Goal: Information Seeking & Learning: Find specific fact

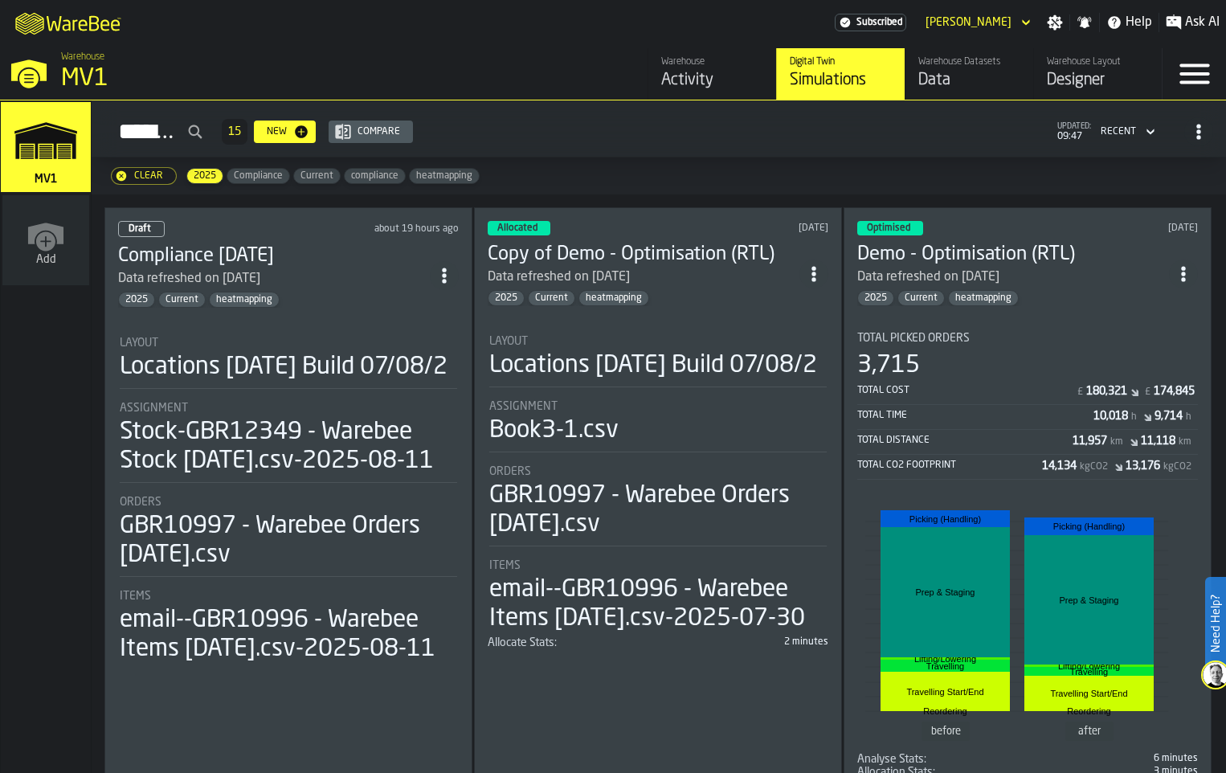
click at [446, 272] on circle "ItemListCard-DashboardItemContainer" at bounding box center [444, 269] width 4 height 4
click at [443, 367] on li "Open" at bounding box center [423, 379] width 103 height 39
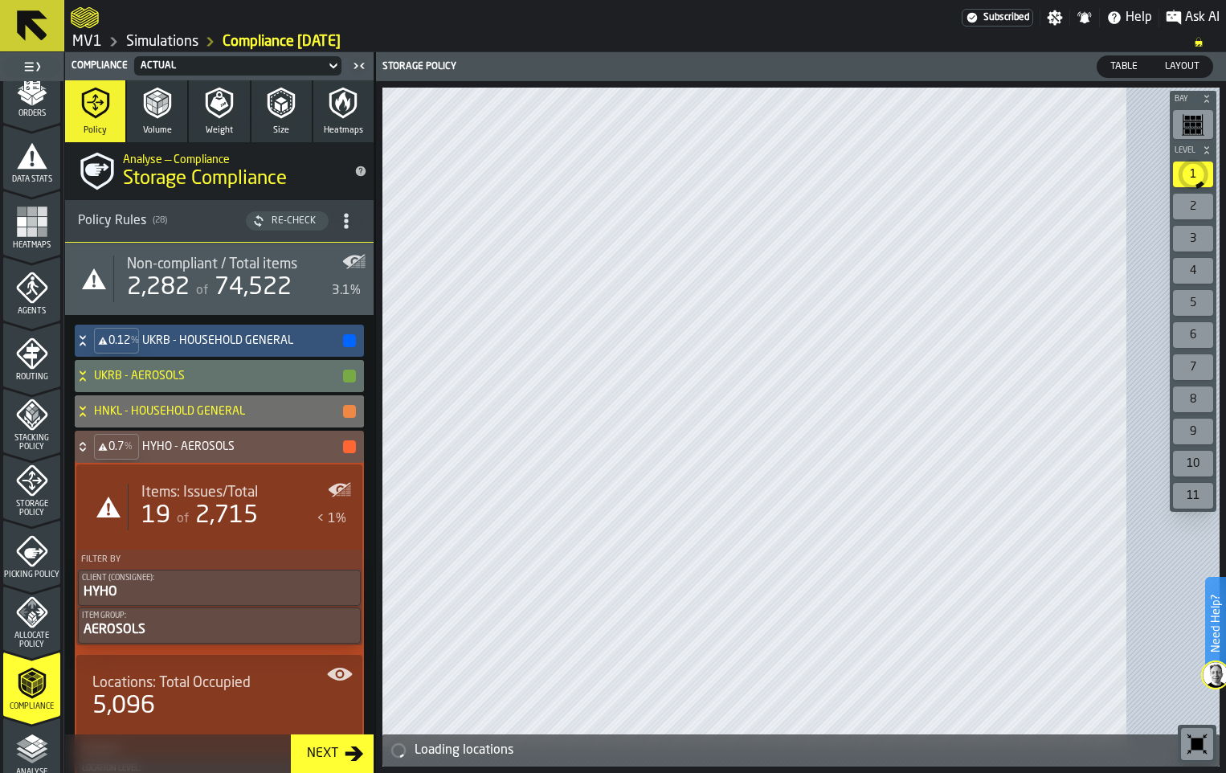
scroll to position [402, 0]
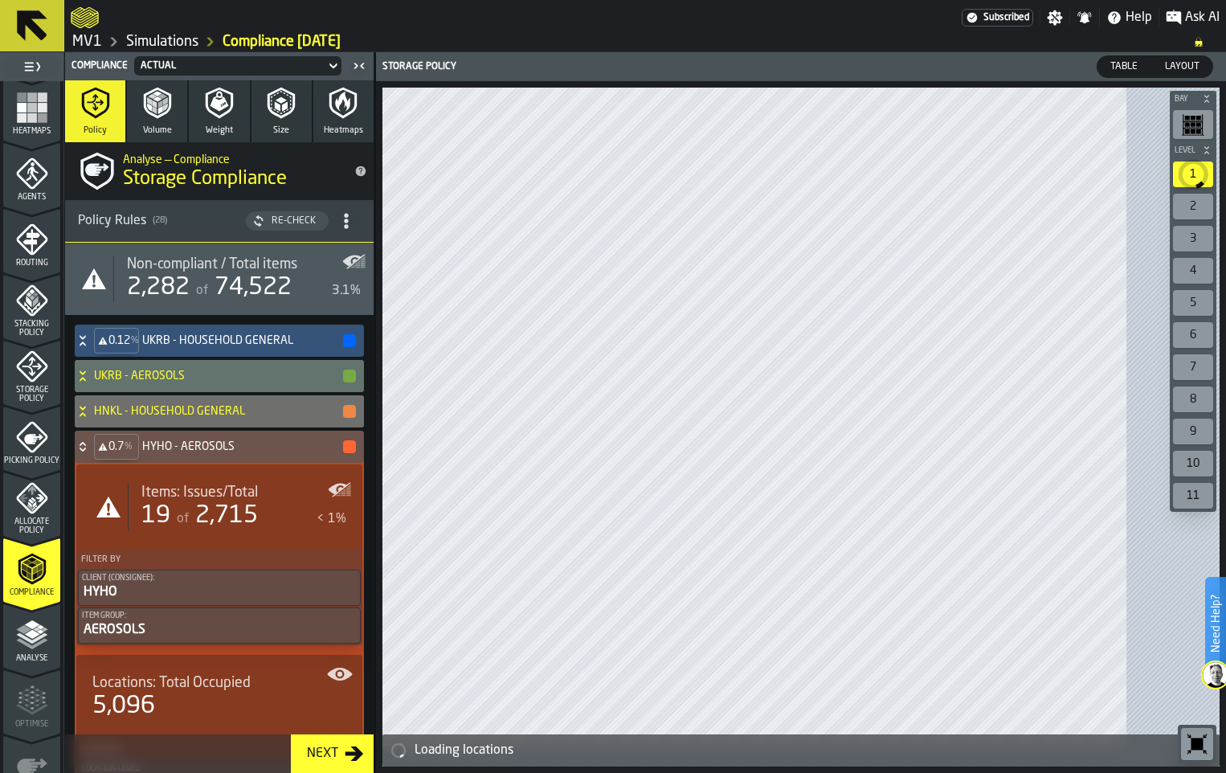
click at [34, 403] on span "Storage Policy" at bounding box center [31, 395] width 57 height 18
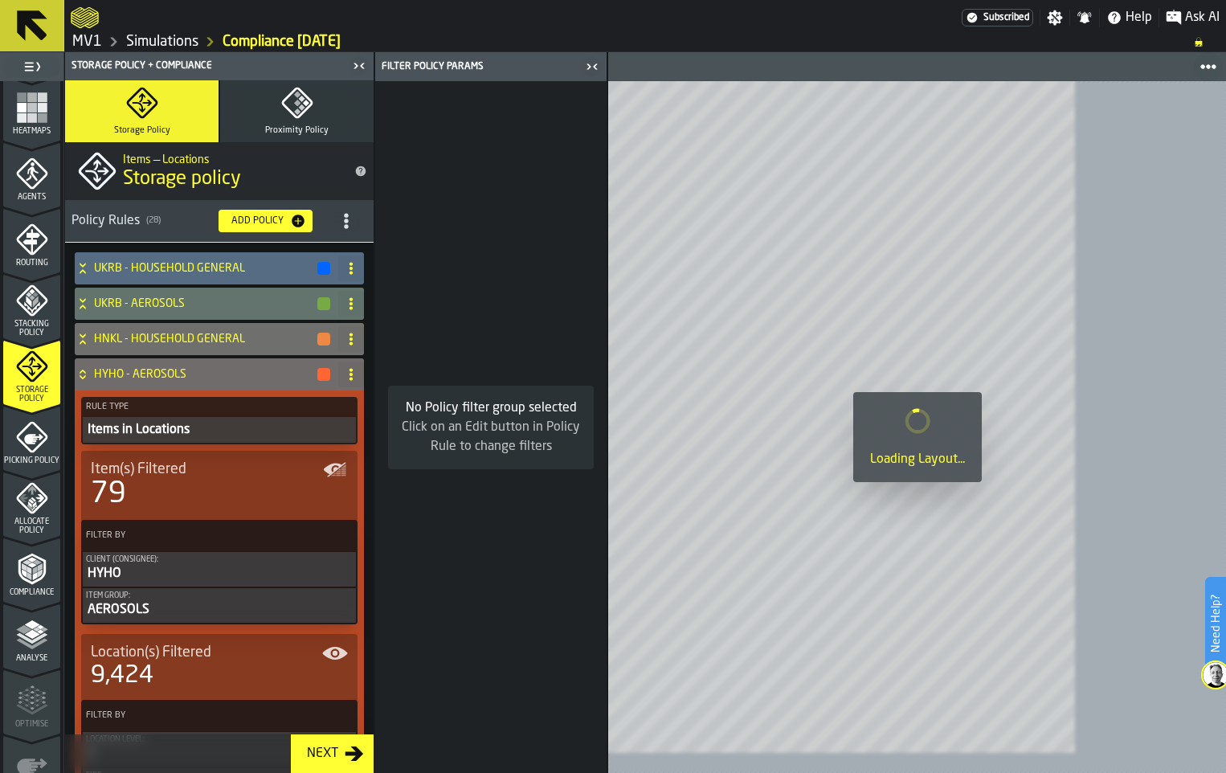
click at [361, 235] on span "title-section-[object Object]" at bounding box center [346, 220] width 29 height 29
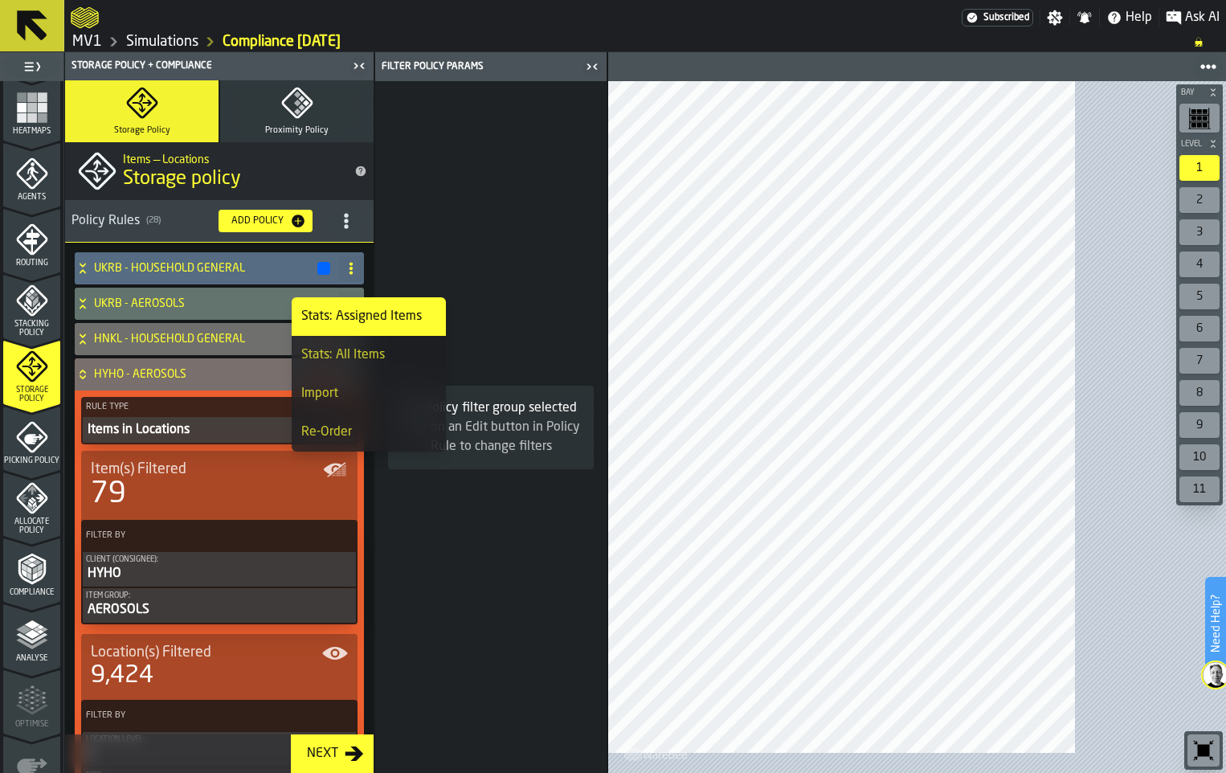
click at [91, 381] on icon at bounding box center [83, 374] width 16 height 13
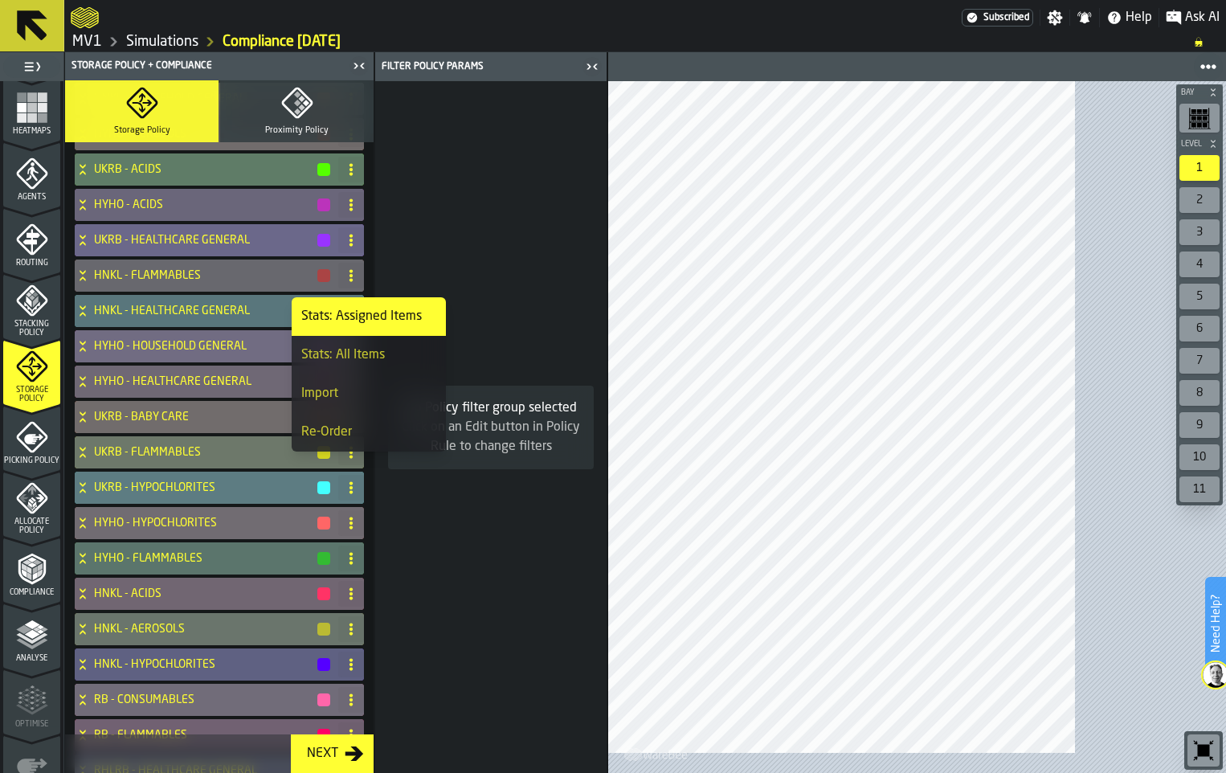
scroll to position [241, 0]
click at [85, 414] on icon at bounding box center [83, 412] width 6 height 4
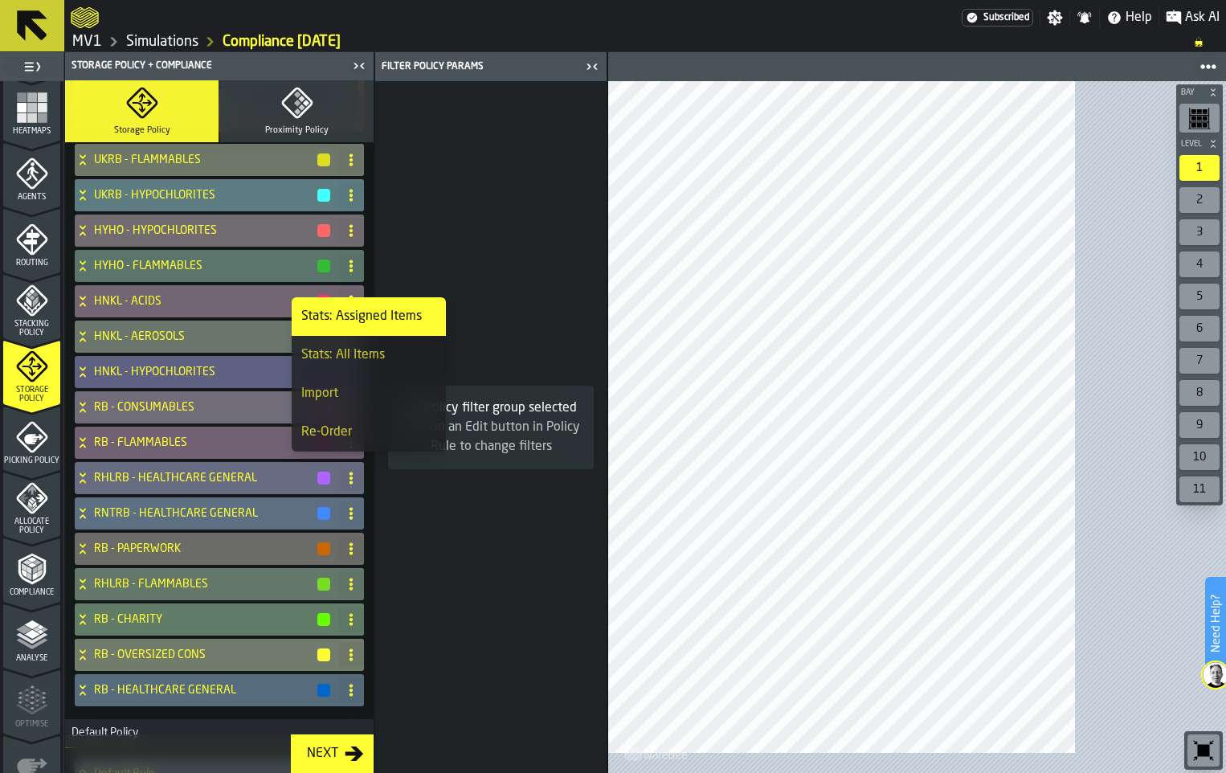
scroll to position [1446, 0]
click at [45, 26] on icon at bounding box center [32, 25] width 39 height 39
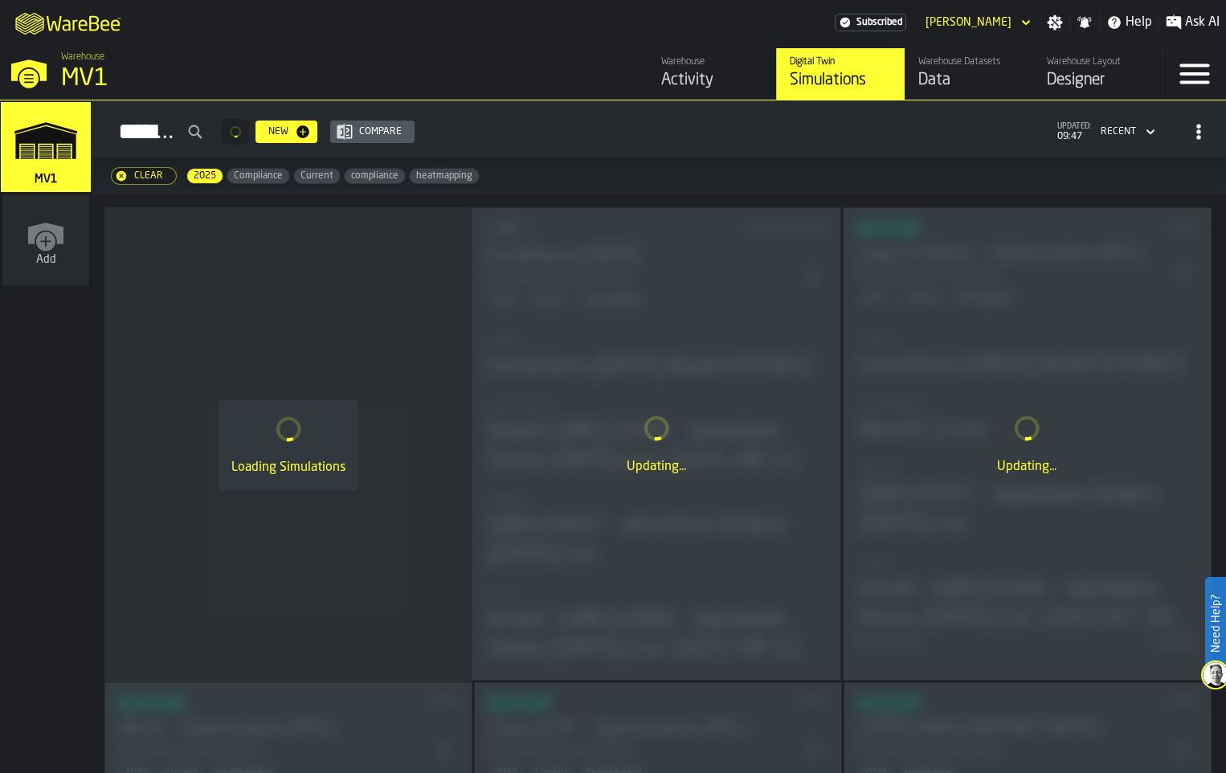
click at [918, 92] on div "Data" at bounding box center [969, 80] width 102 height 22
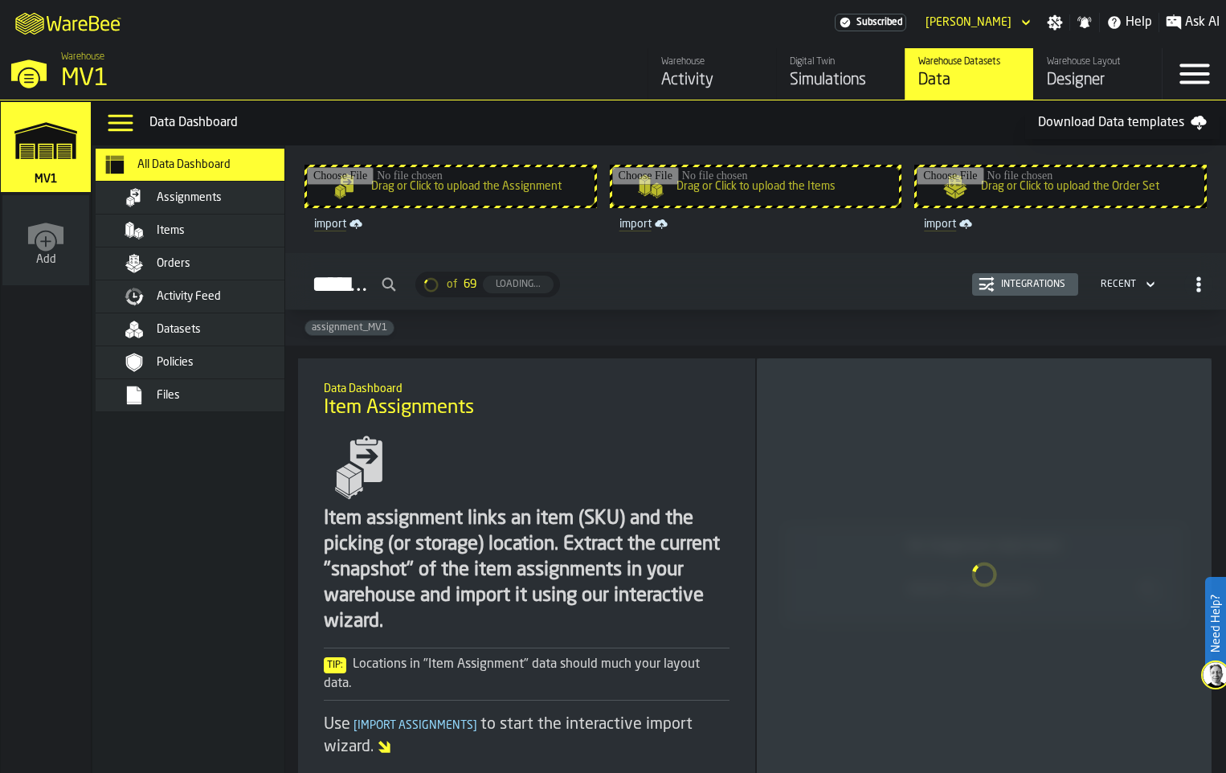
click at [271, 336] on div "Datasets" at bounding box center [235, 329] width 157 height 13
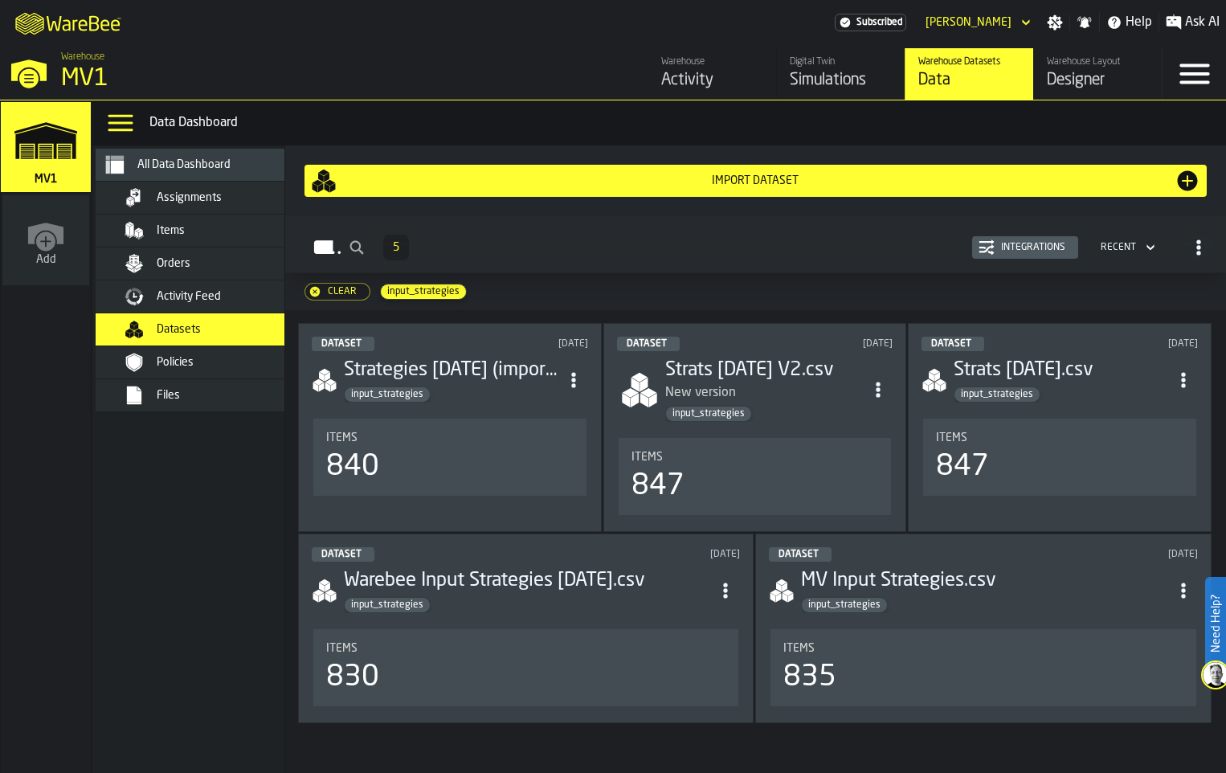
click at [485, 383] on h3 "Strategies [DATE] (import [DATE]).csv" at bounding box center [451, 370] width 215 height 26
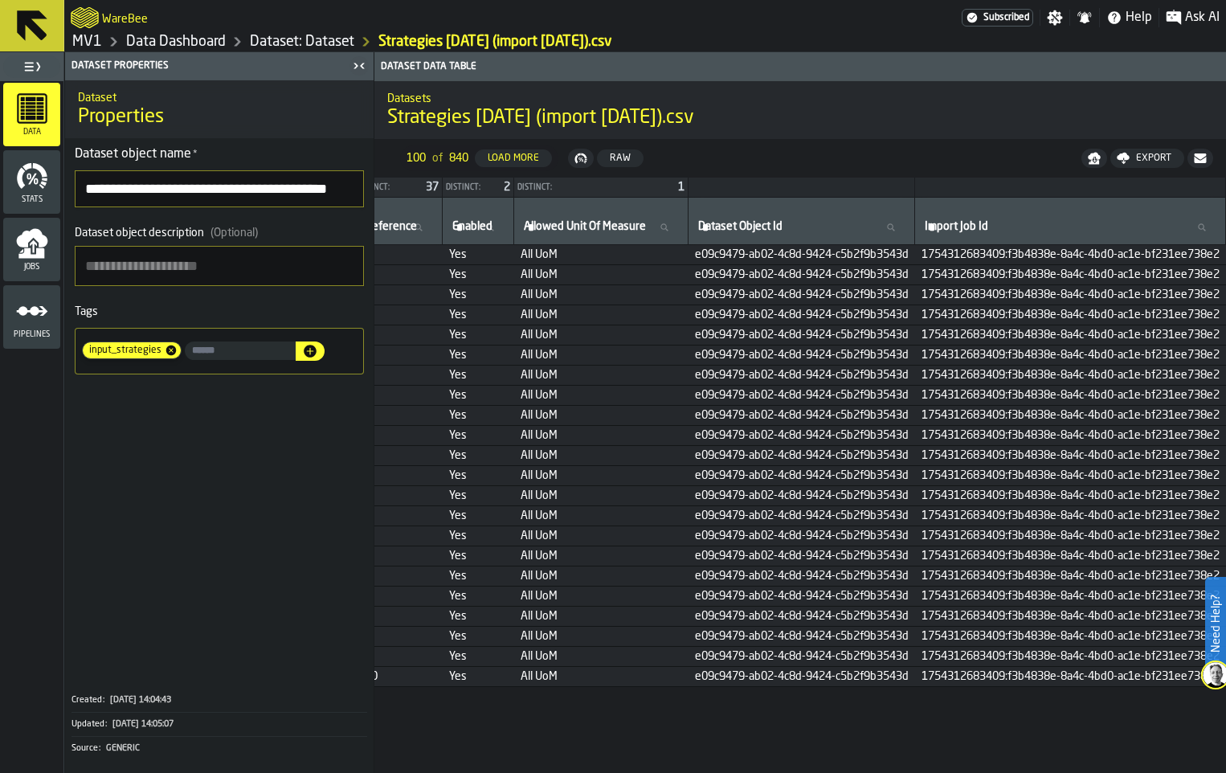
scroll to position [0, 1978]
drag, startPoint x: 710, startPoint y: 288, endPoint x: 701, endPoint y: 287, distance: 8.9
click at [507, 238] on label "Enabled Enabled" at bounding box center [478, 227] width 58 height 21
click at [507, 238] on input "Enabled Enabled" at bounding box center [478, 227] width 58 height 21
type input "**"
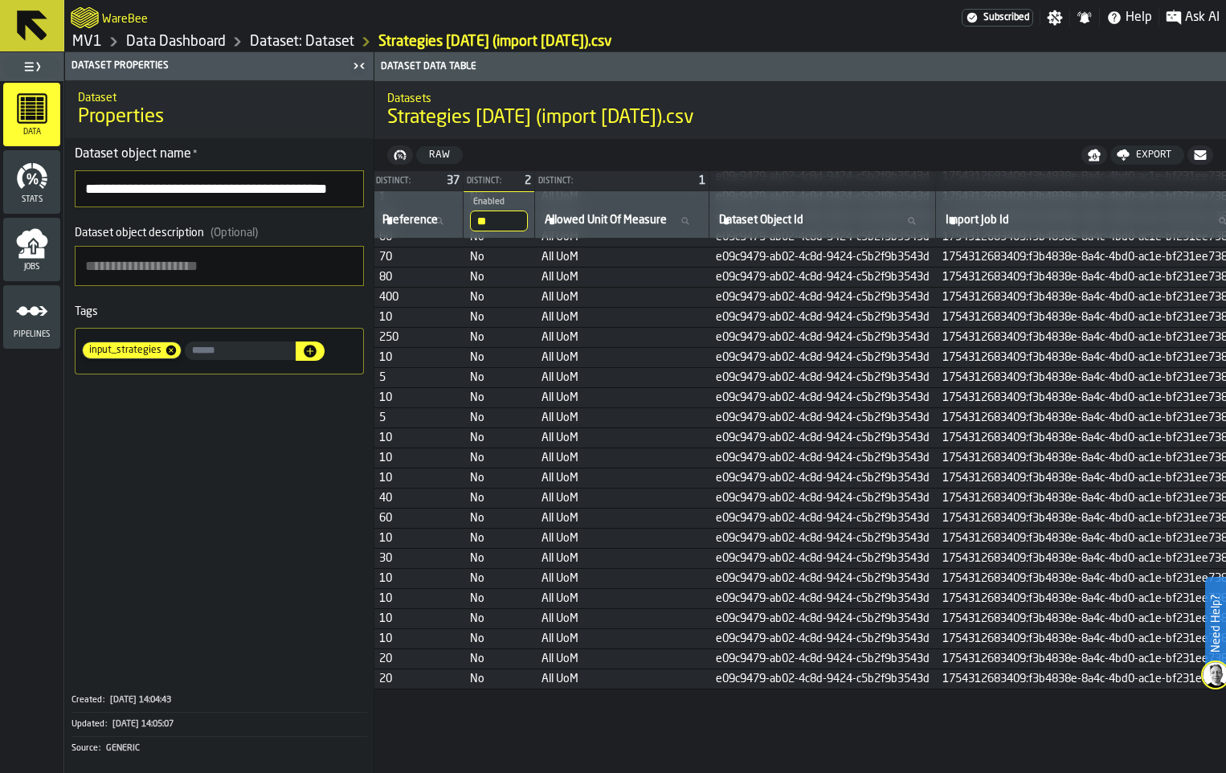
scroll to position [316, 1758]
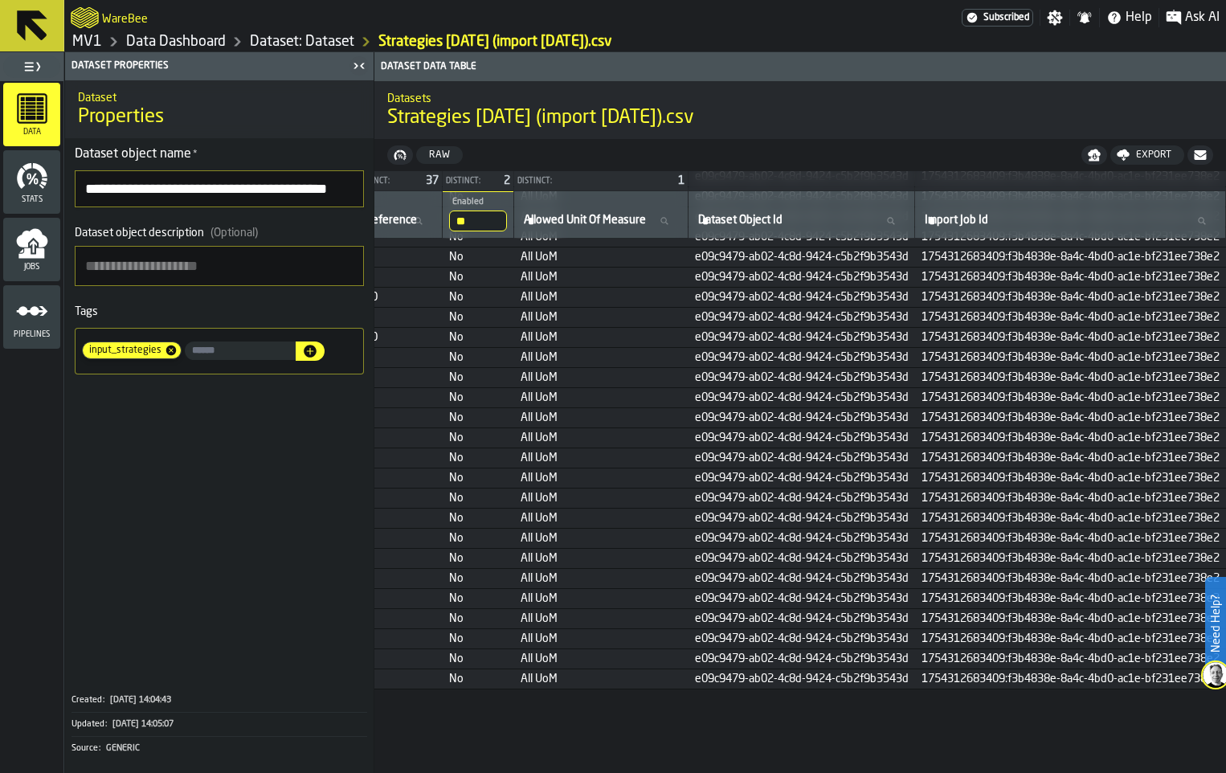
drag, startPoint x: 963, startPoint y: 283, endPoint x: 896, endPoint y: 288, distance: 66.8
click at [507, 231] on input "**" at bounding box center [478, 220] width 58 height 21
click at [514, 267] on td "No" at bounding box center [478, 257] width 71 height 20
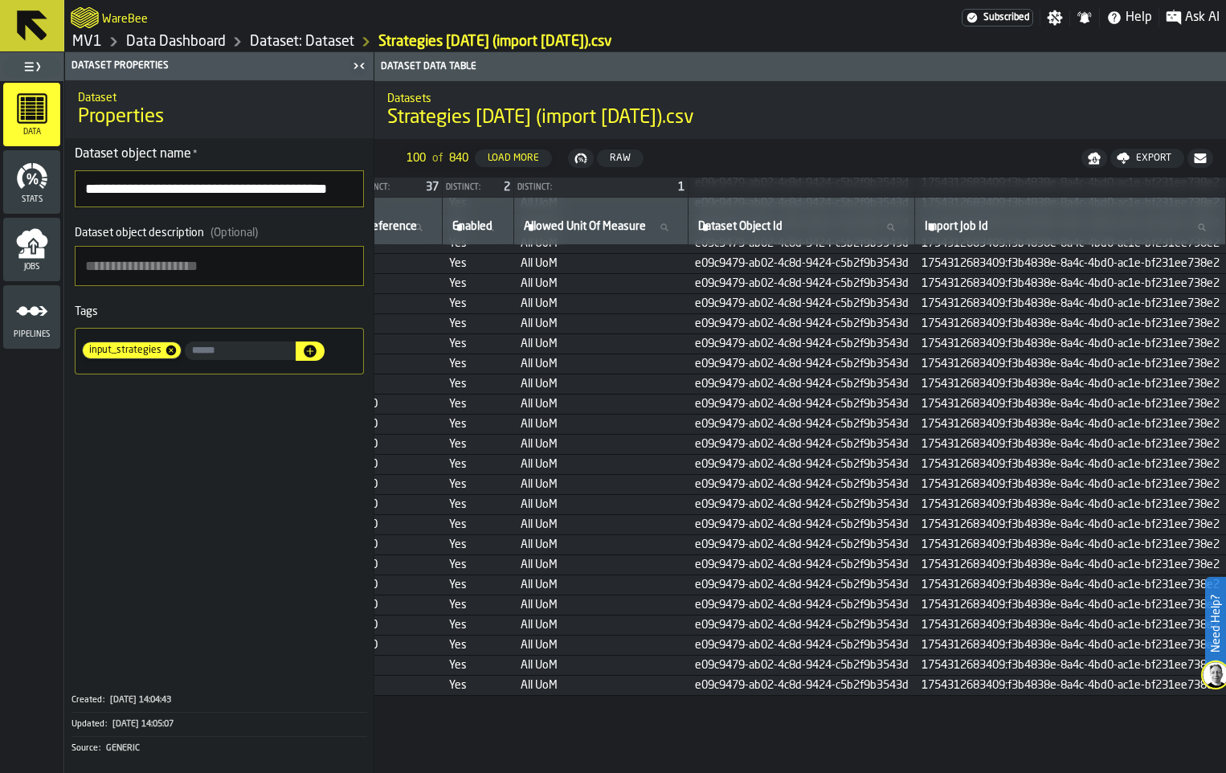
click at [514, 253] on td "Yes" at bounding box center [478, 243] width 71 height 20
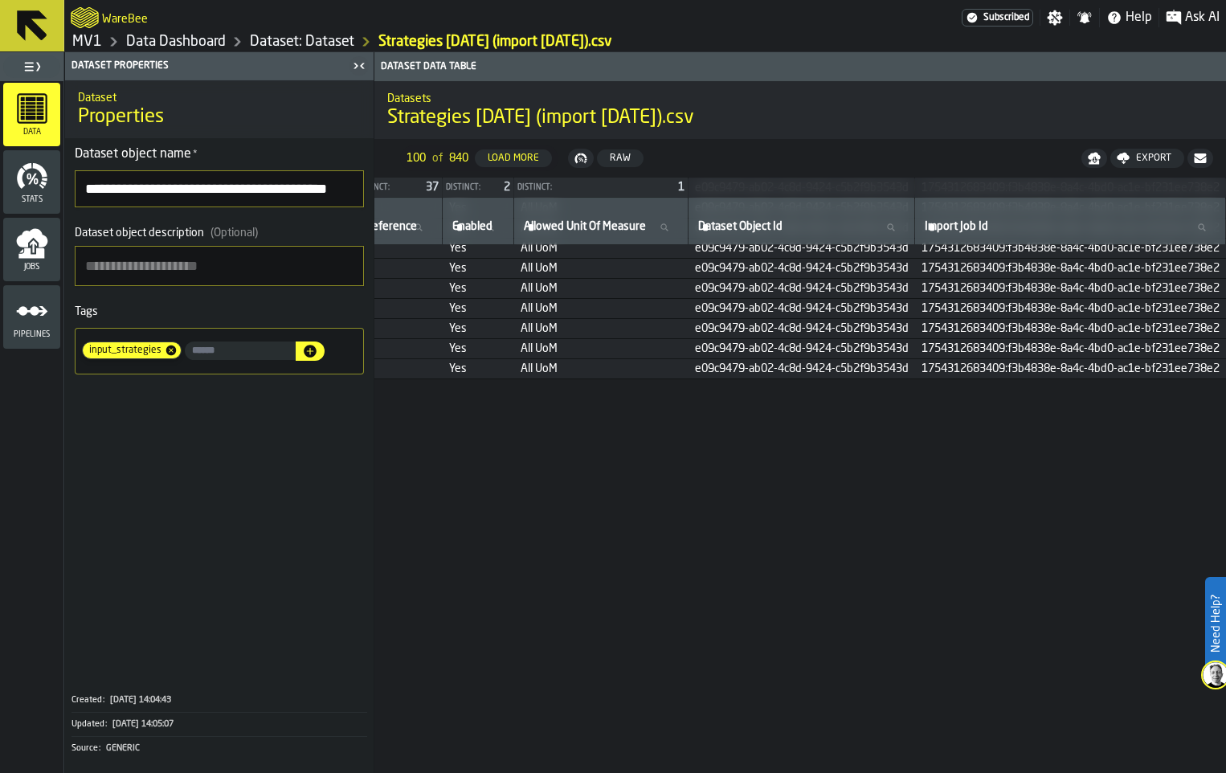
drag, startPoint x: 906, startPoint y: 766, endPoint x: 684, endPoint y: 782, distance: 223.1
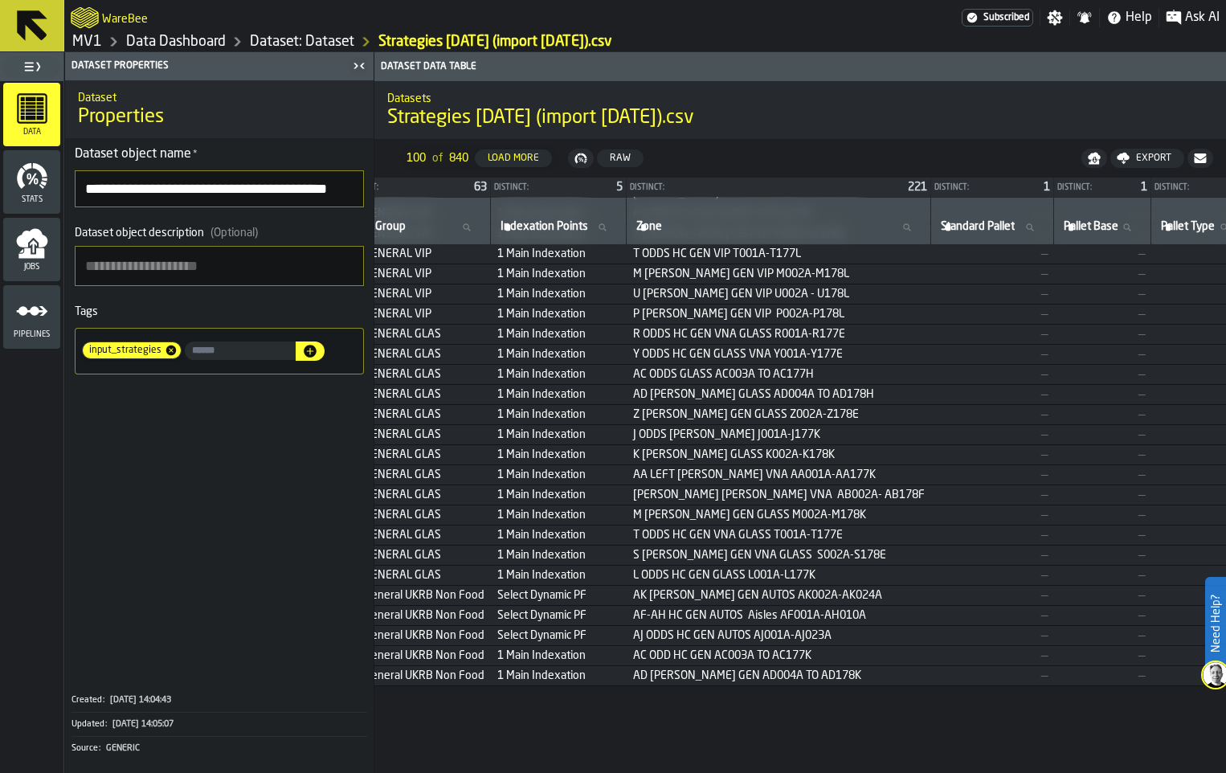
scroll to position [1451, 0]
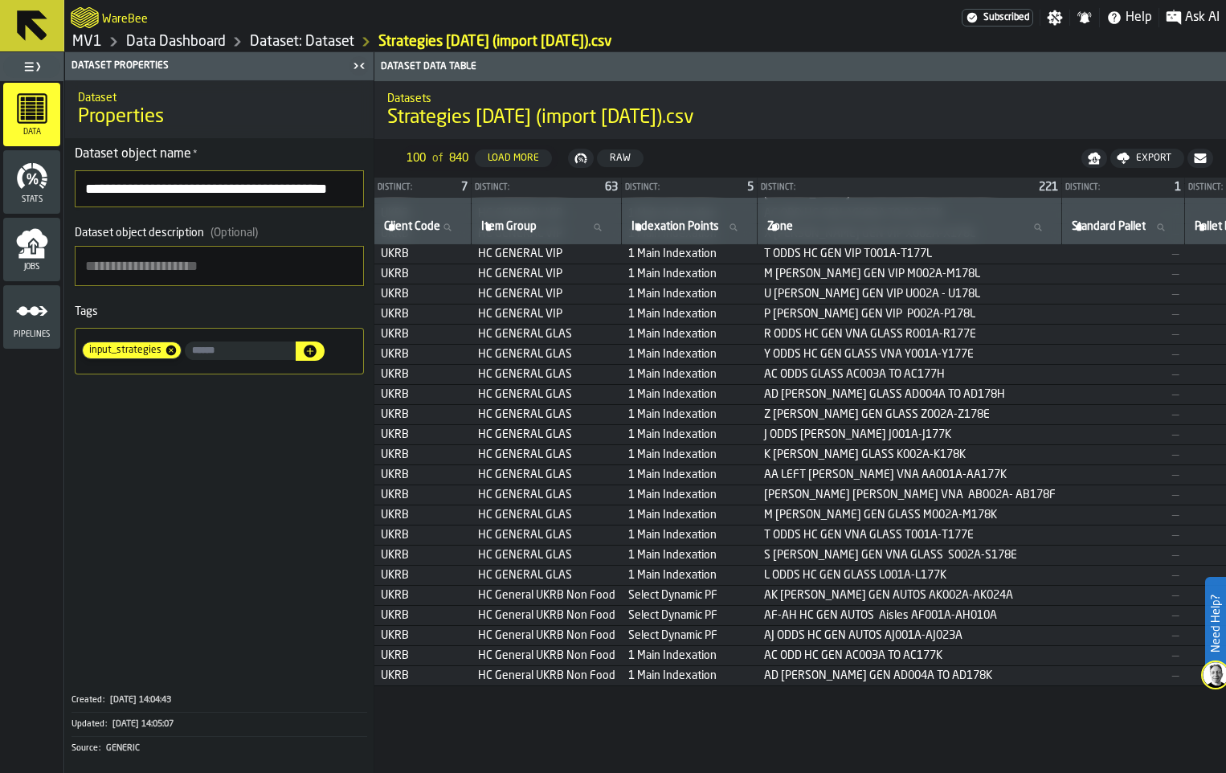
click at [472, 304] on td "UKRB" at bounding box center [422, 294] width 97 height 20
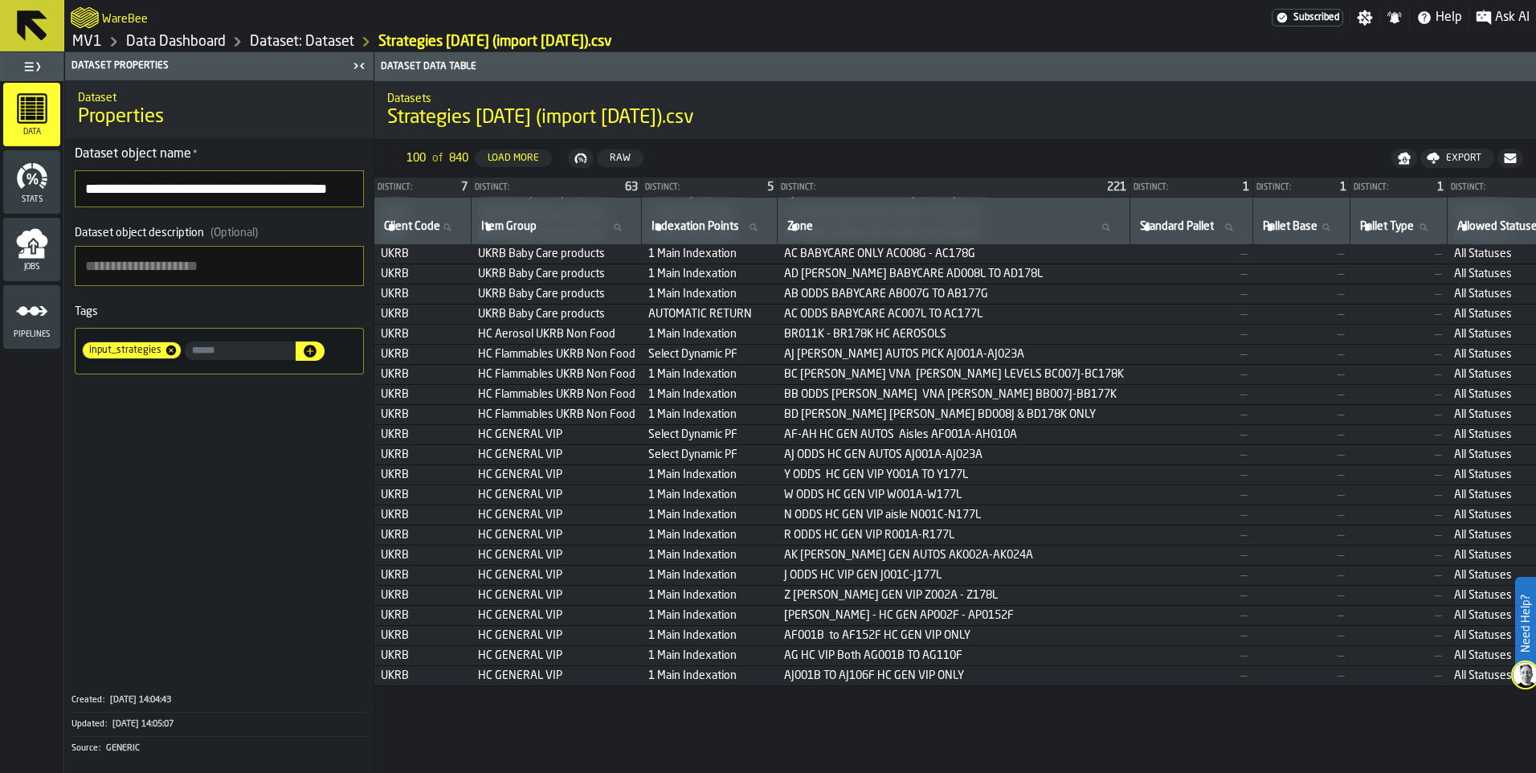
scroll to position [0, 0]
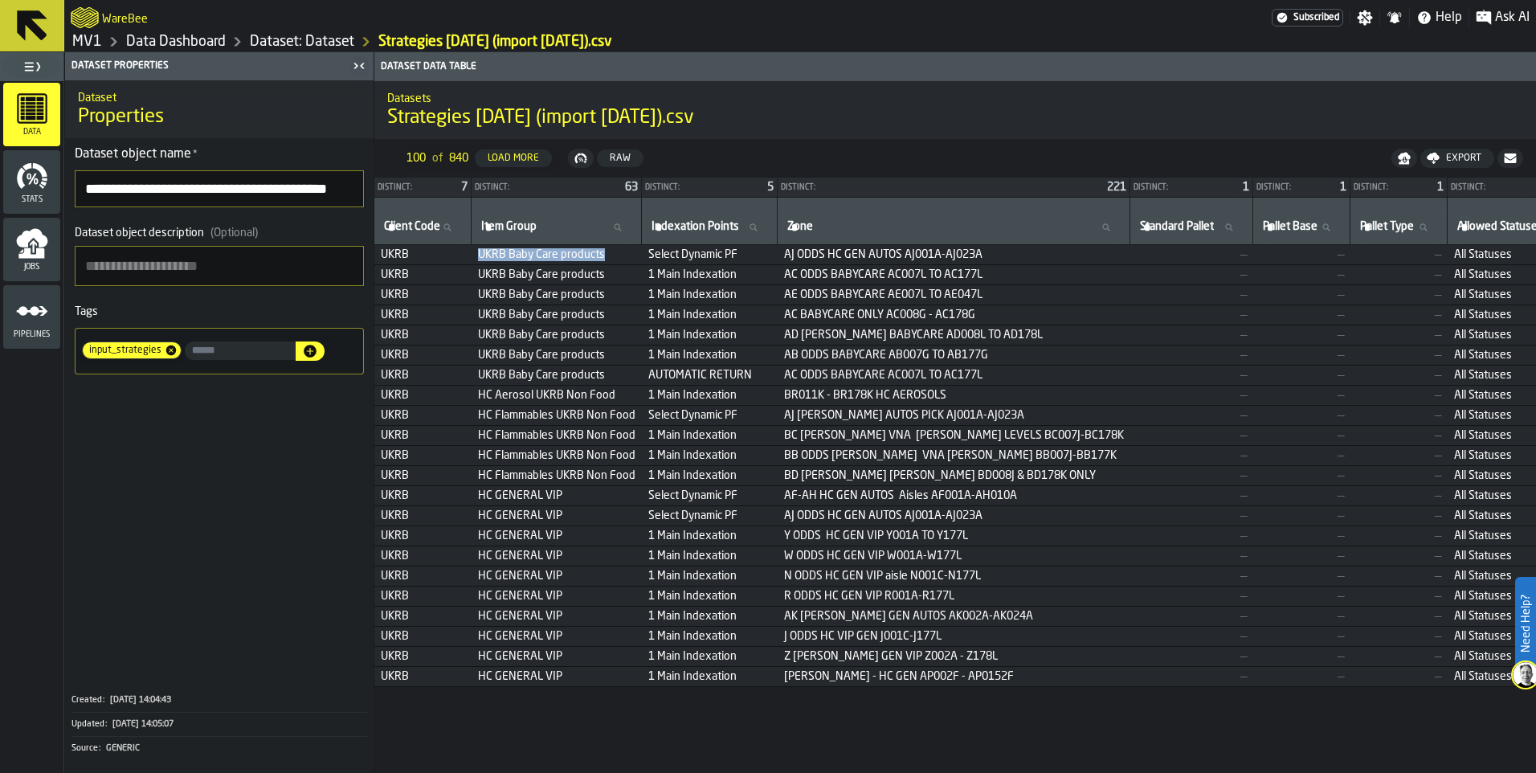
drag, startPoint x: 757, startPoint y: 316, endPoint x: 603, endPoint y: 321, distance: 153.5
click at [603, 261] on span "UKRB Baby Care products" at bounding box center [556, 254] width 157 height 13
drag, startPoint x: 603, startPoint y: 321, endPoint x: 624, endPoint y: 317, distance: 21.3
copy span "UKRB Baby Care products"
drag, startPoint x: 652, startPoint y: 284, endPoint x: 637, endPoint y: 287, distance: 15.6
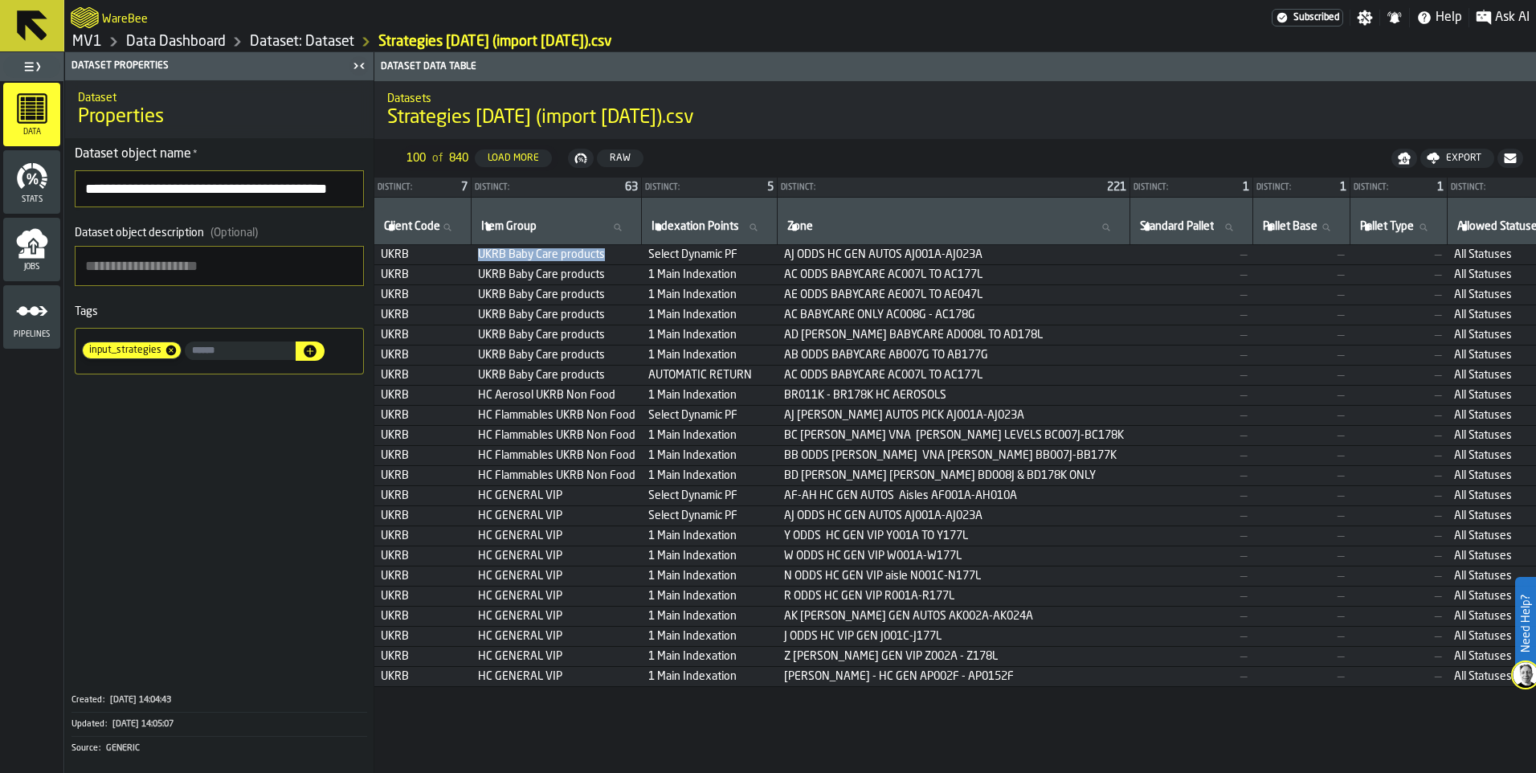
click at [635, 238] on label "Item Group Item Group" at bounding box center [556, 227] width 157 height 21
click at [635, 238] on input "Item Group Item Group" at bounding box center [556, 227] width 157 height 21
paste input "**********"
type input "**********"
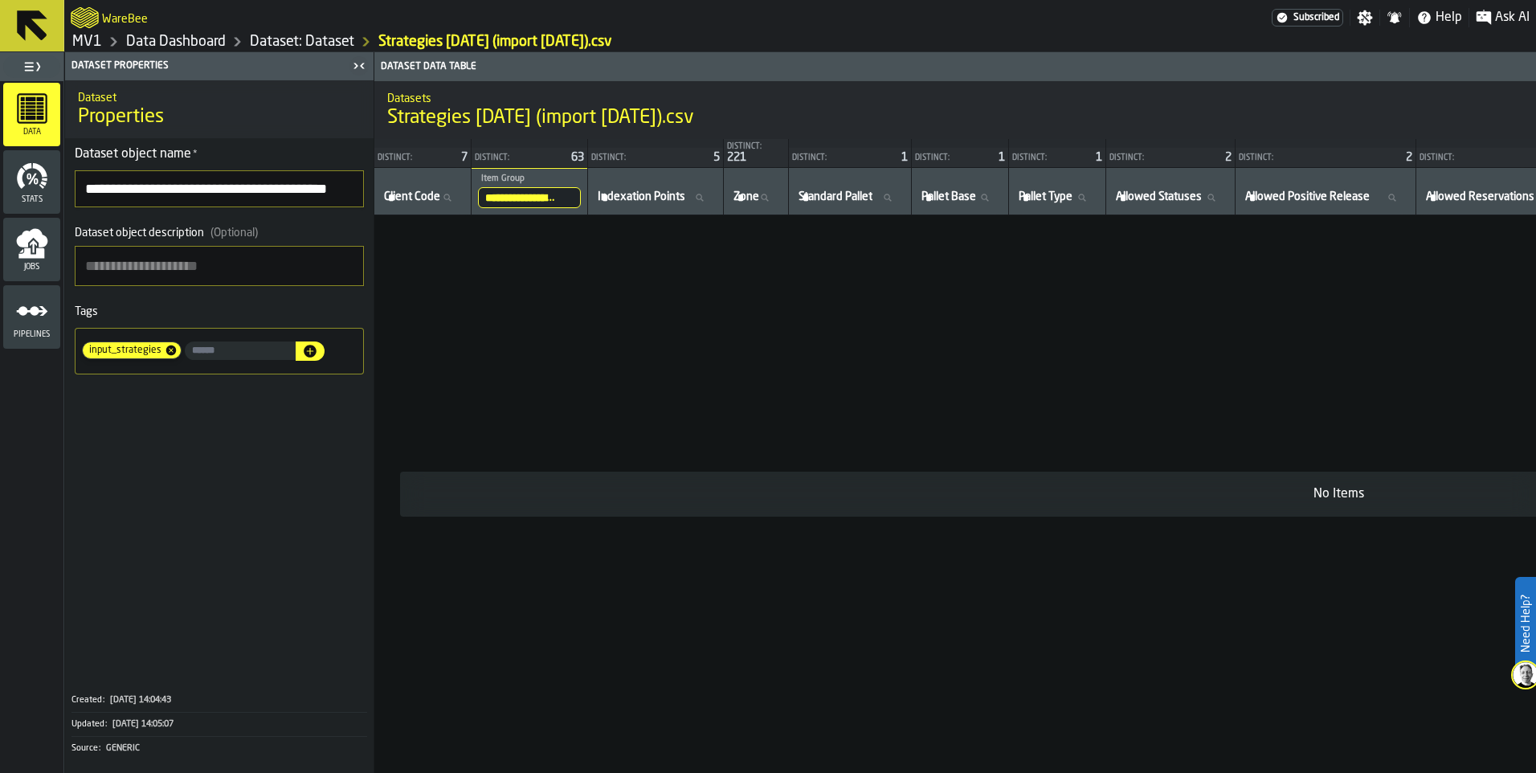
click at [581, 208] on input "**********" at bounding box center [529, 197] width 103 height 21
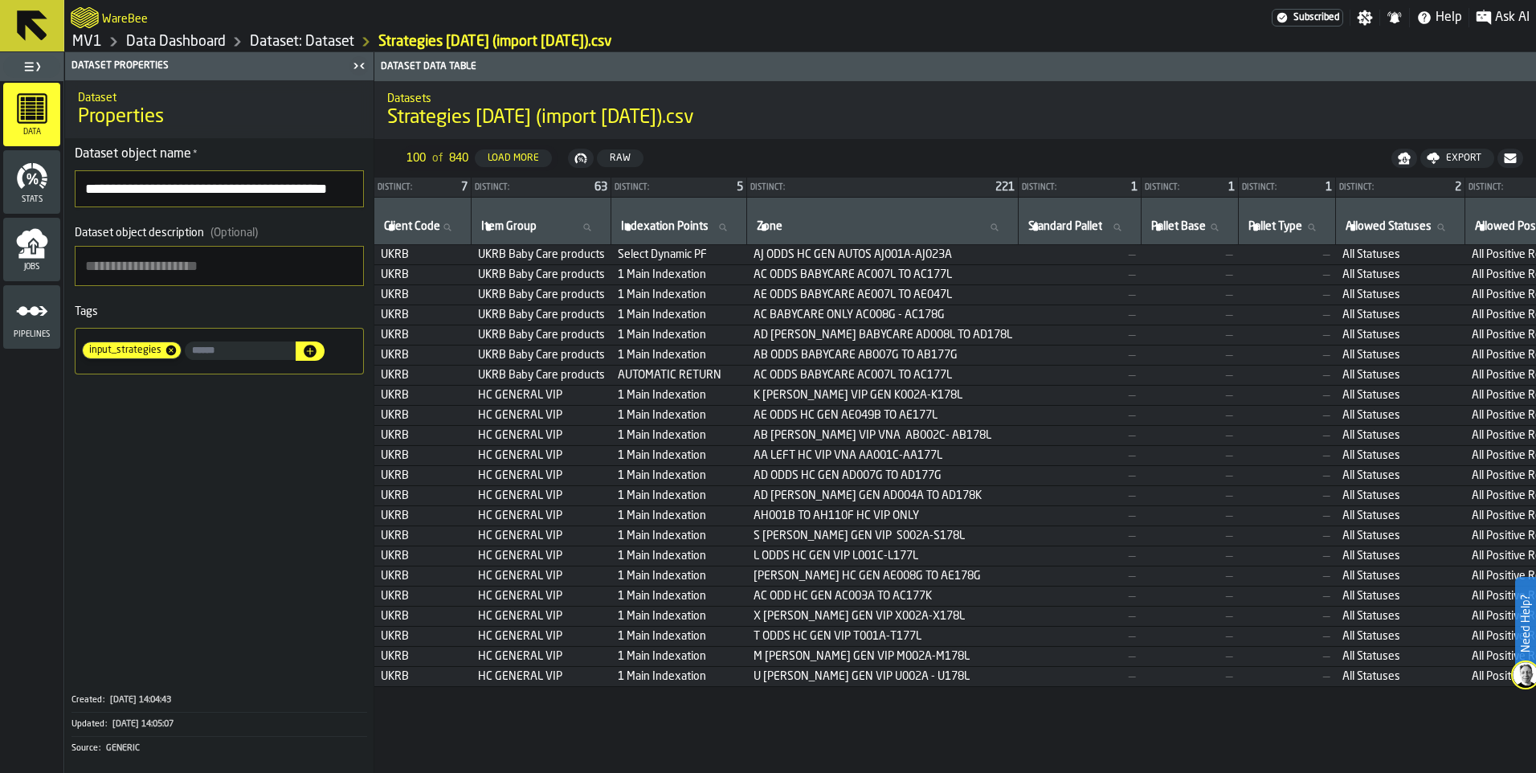
click at [605, 382] on span "UKRB Baby Care products" at bounding box center [541, 375] width 127 height 13
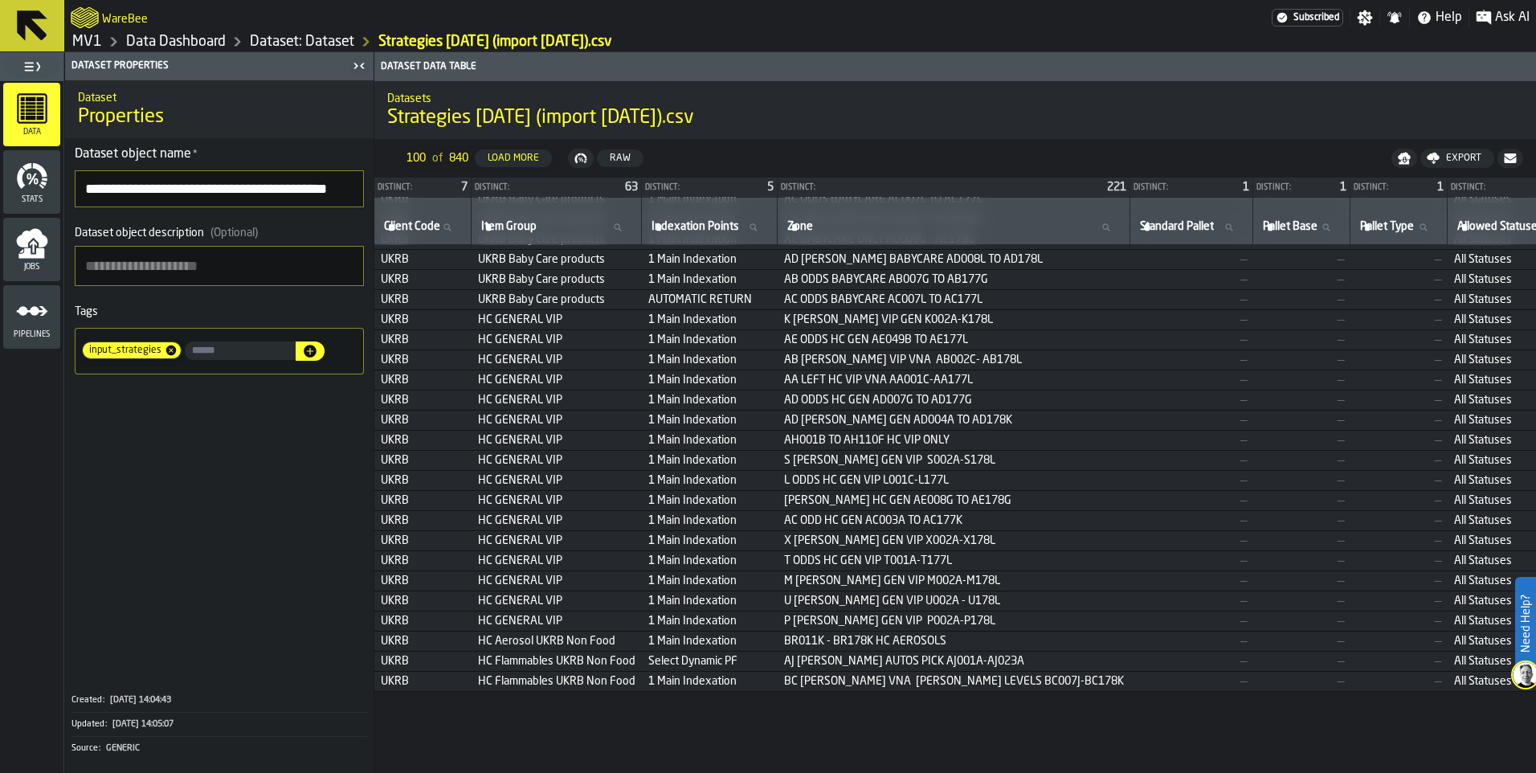
scroll to position [161, 0]
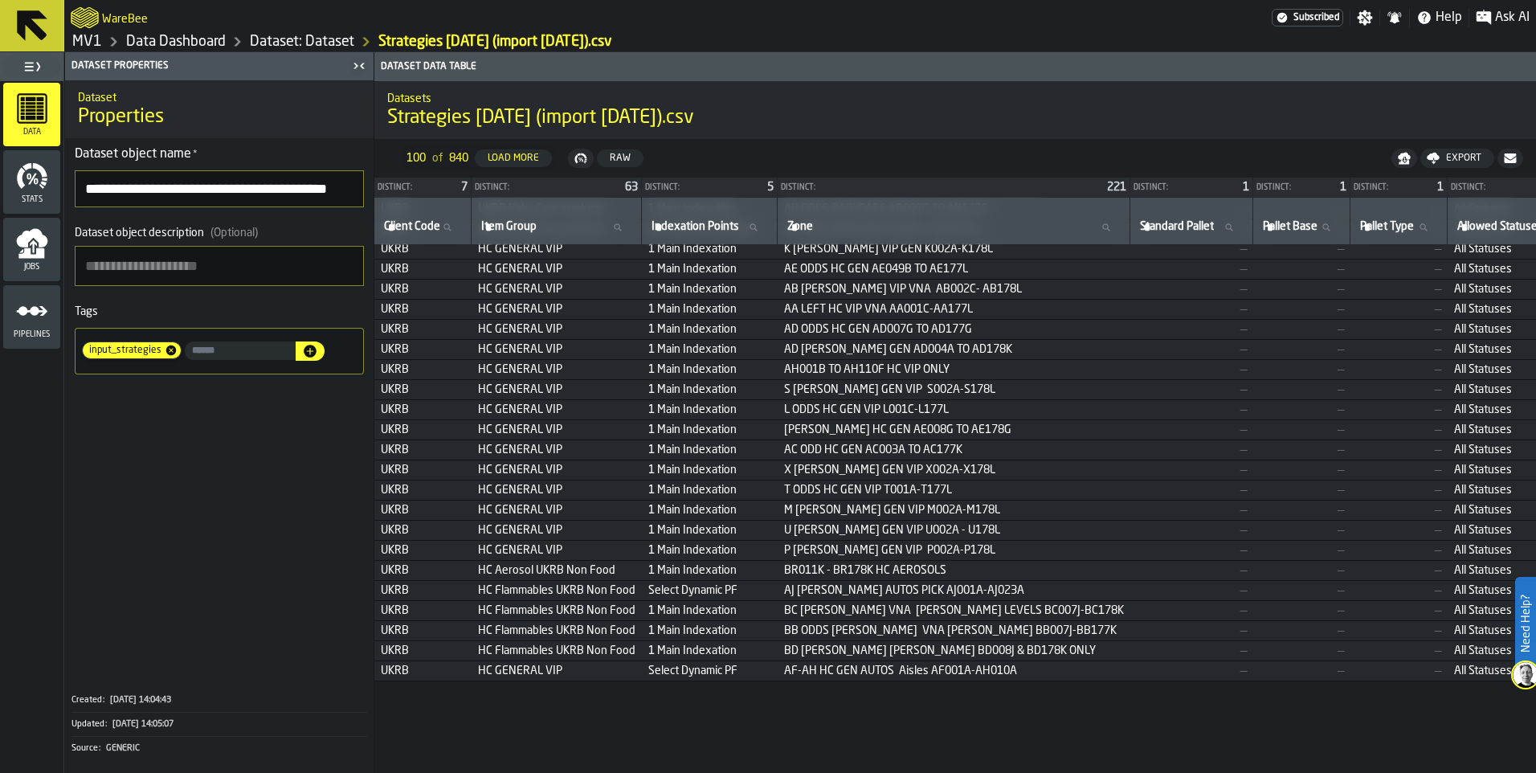
click at [1109, 231] on icon at bounding box center [1105, 226] width 7 height 7
click at [1123, 238] on input "Zone Zone" at bounding box center [953, 227] width 339 height 21
type input "**"
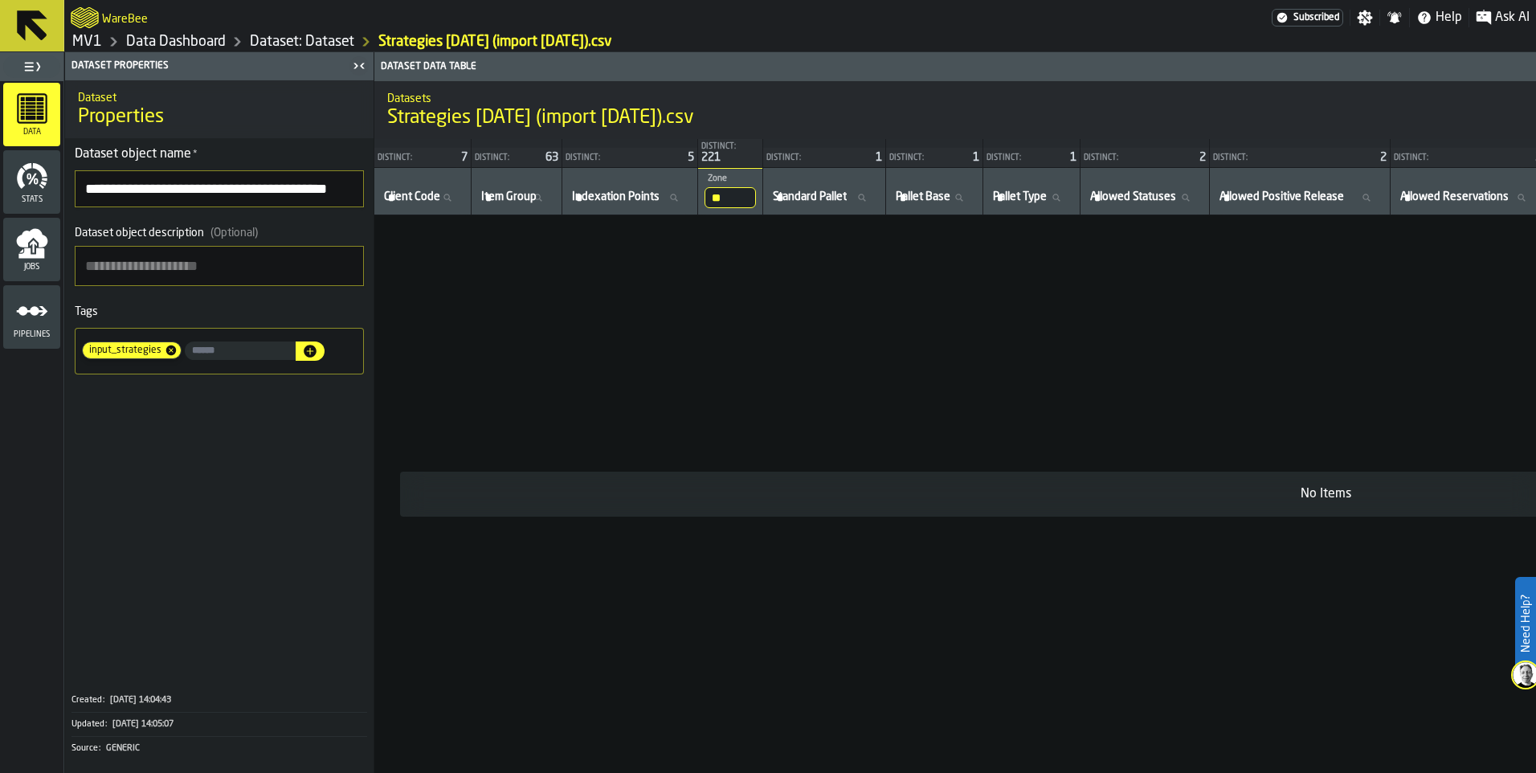
scroll to position [0, 0]
click at [756, 208] on input "**" at bounding box center [729, 197] width 51 height 21
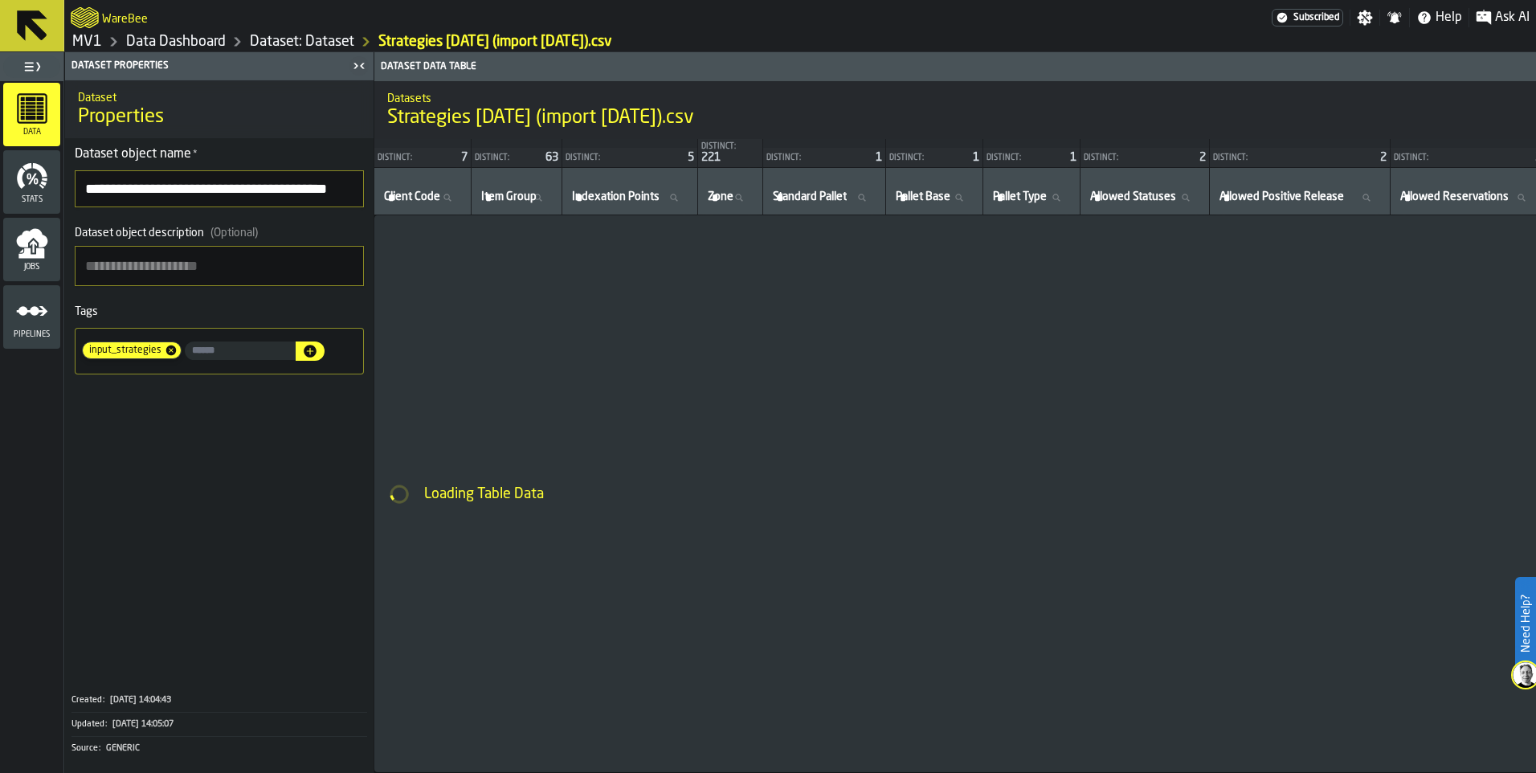
click at [743, 202] on icon at bounding box center [738, 198] width 10 height 10
click at [756, 208] on input "Zone Zone" at bounding box center [729, 197] width 51 height 21
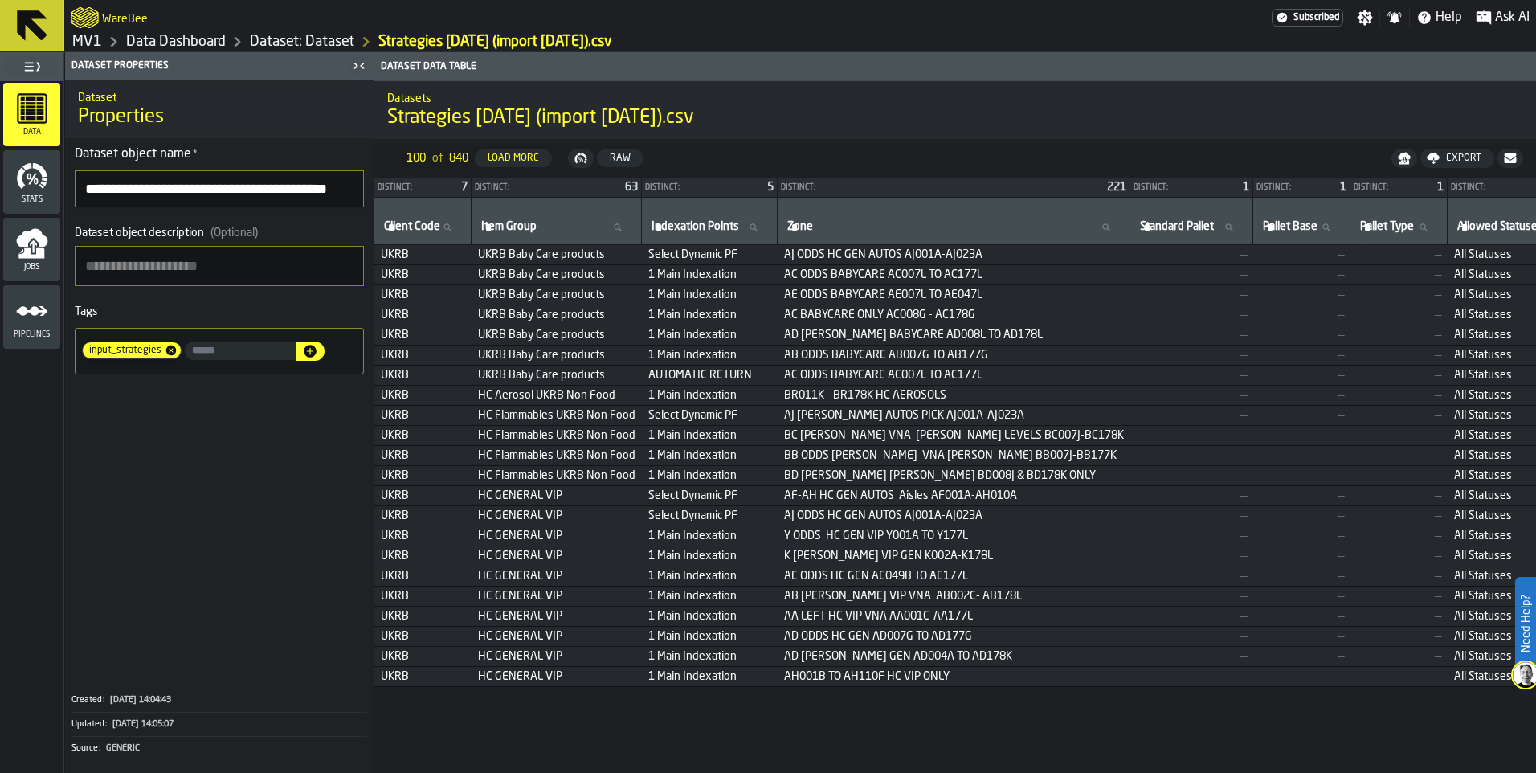
click at [1053, 238] on input "Zone Zone" at bounding box center [953, 227] width 339 height 21
click at [1130, 285] on td "AC ODDS BABYCARE AC007L TO AC177L" at bounding box center [954, 275] width 353 height 20
click at [1124, 301] on span "AE ODDS BABYCARE AE007L TO AE047L" at bounding box center [954, 294] width 340 height 13
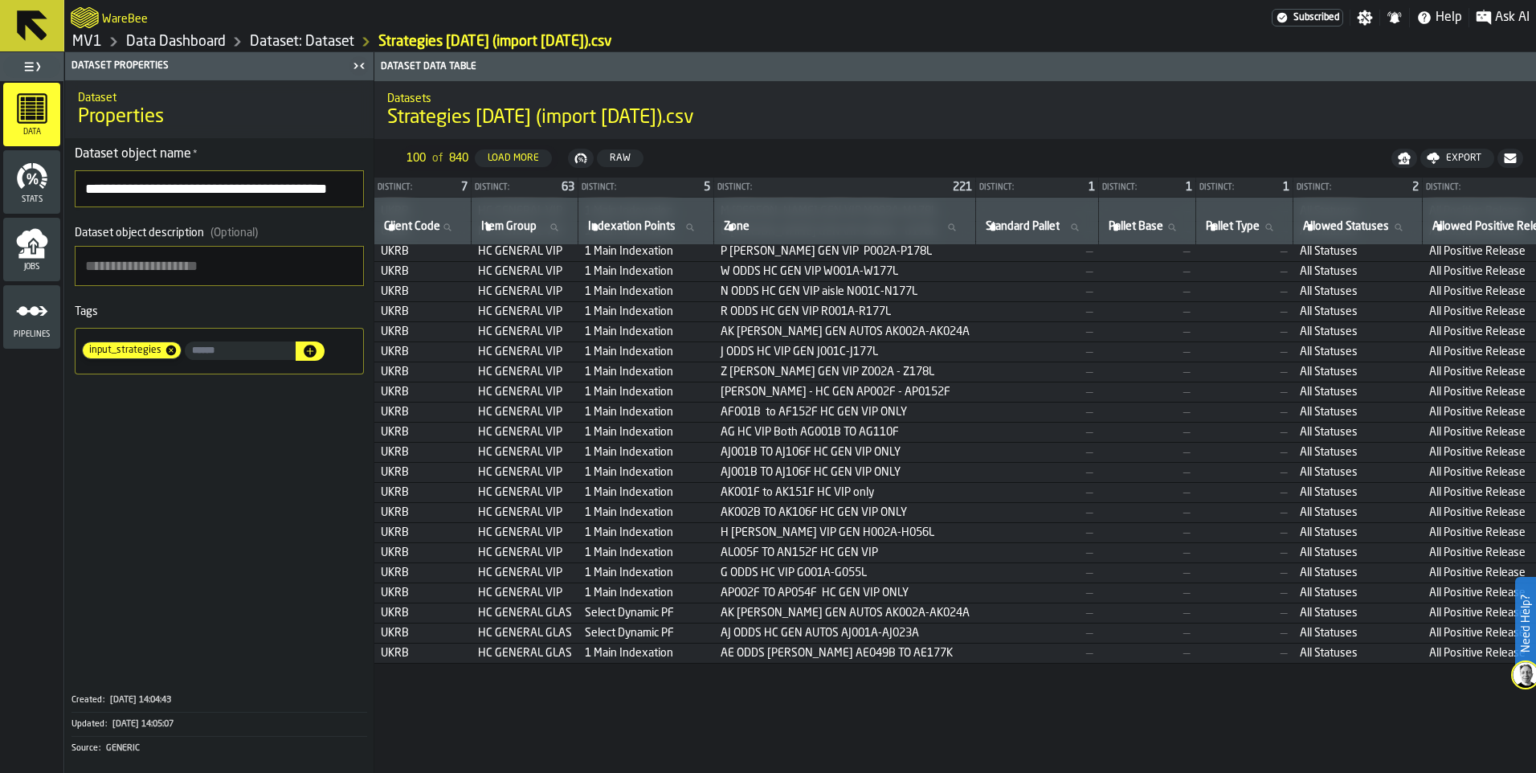
scroll to position [808, 0]
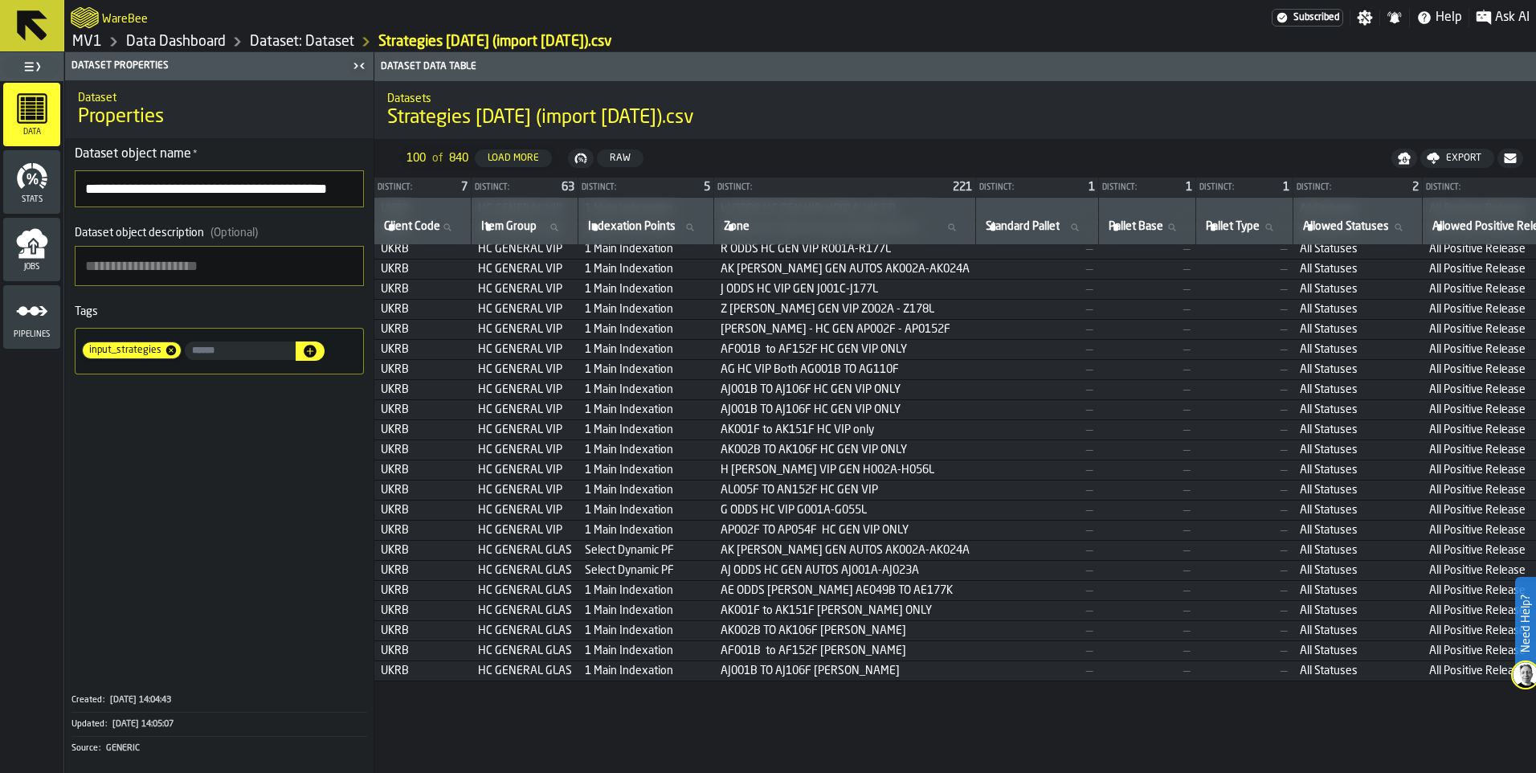
click at [1092, 537] on span "—" at bounding box center [1037, 530] width 110 height 13
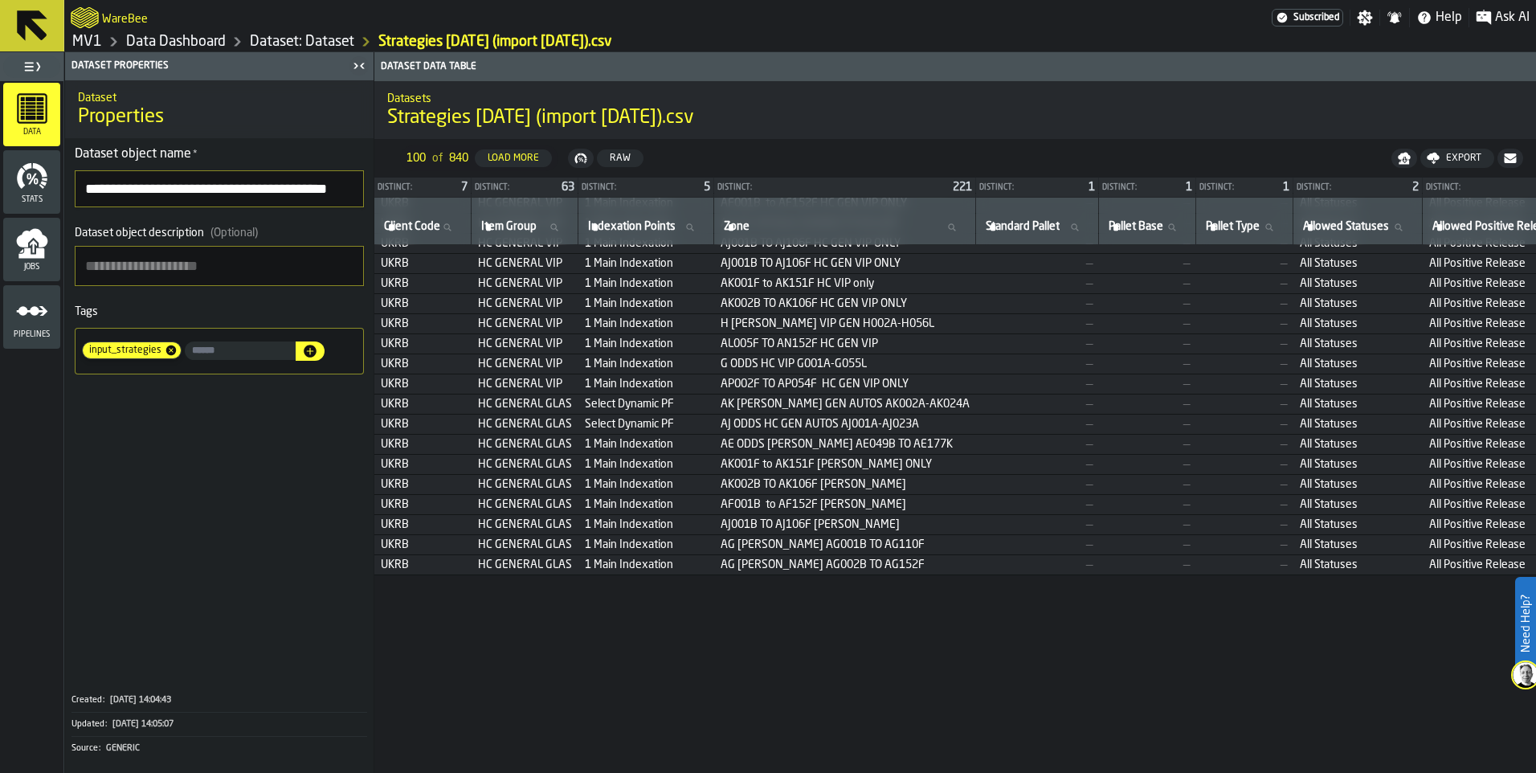
scroll to position [970, 0]
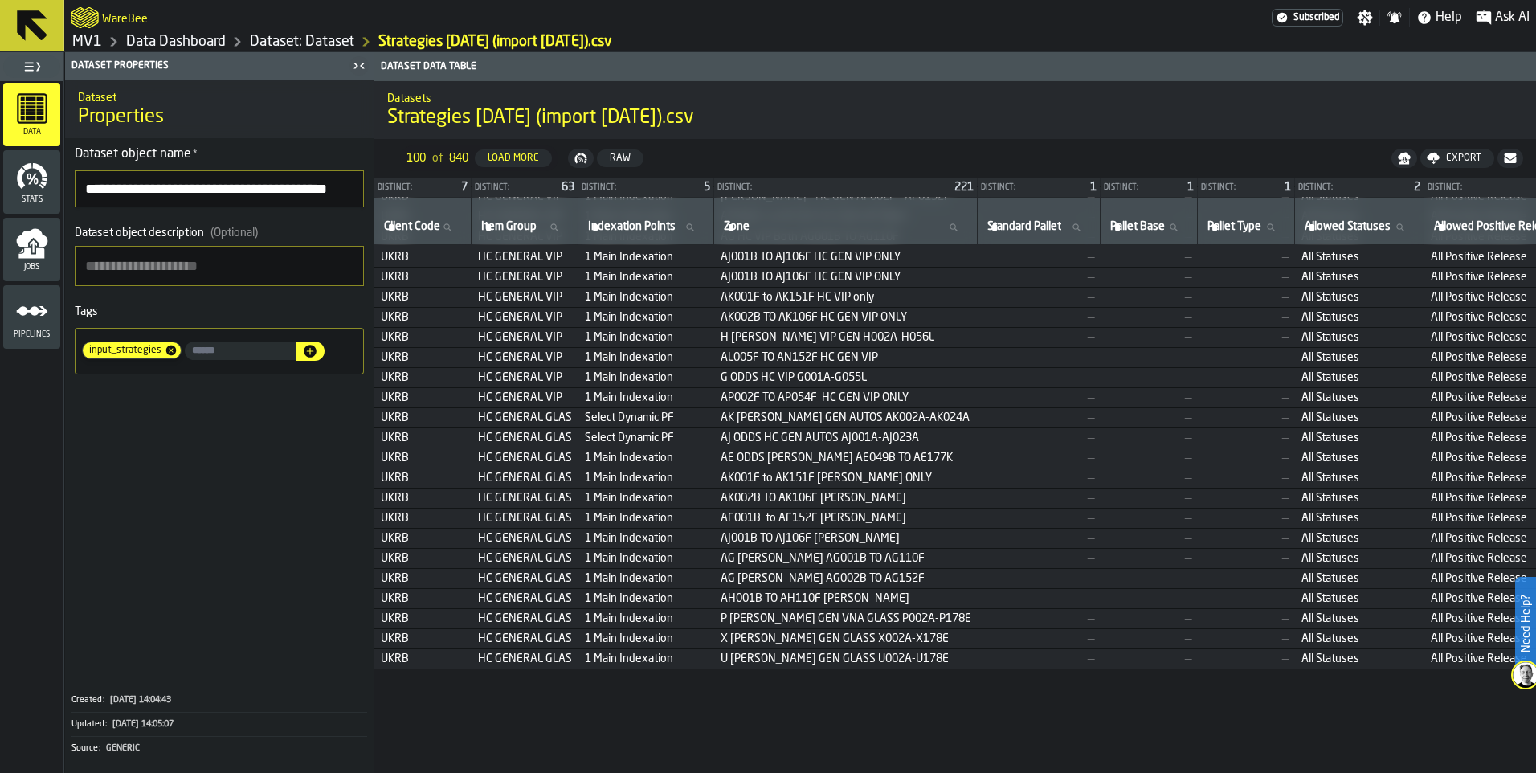
click at [978, 468] on td "AE ODDS [PERSON_NAME] AE049B TO AE177K" at bounding box center [845, 457] width 263 height 20
